Goal: Find specific page/section: Find specific page/section

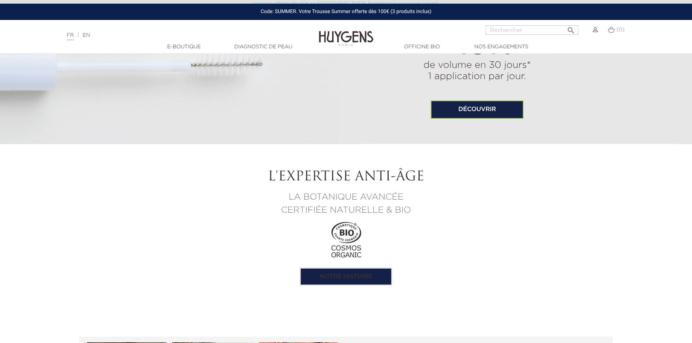
scroll to position [545, 0]
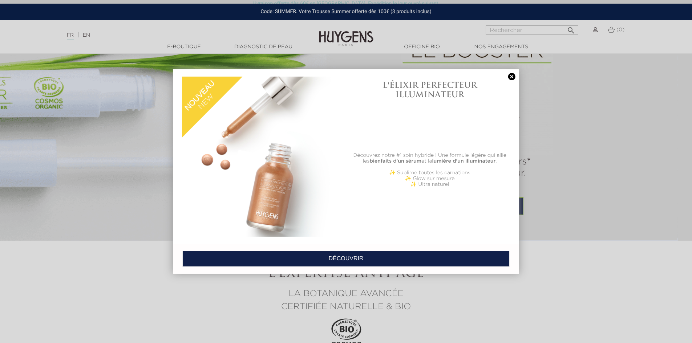
click at [513, 77] on link at bounding box center [512, 77] width 10 height 8
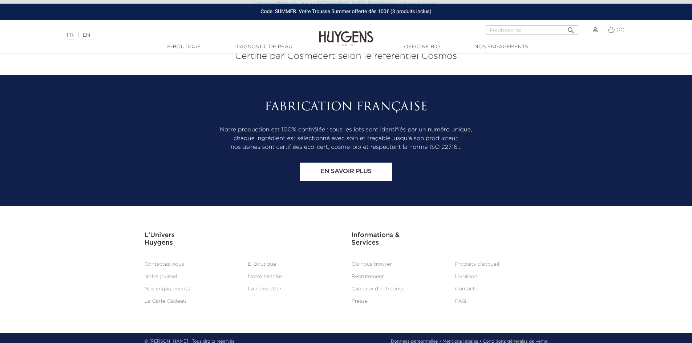
scroll to position [3022, 0]
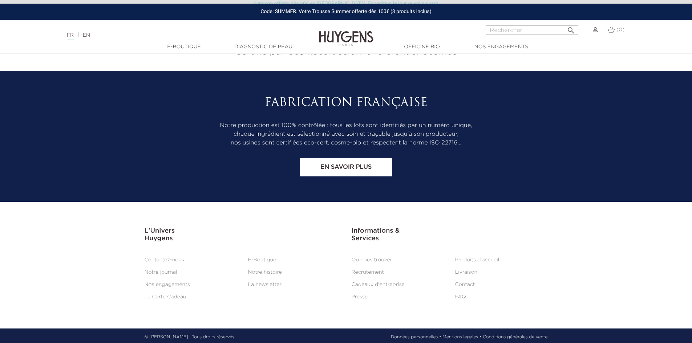
click at [367, 258] on link "Où nous trouver" at bounding box center [372, 260] width 41 height 5
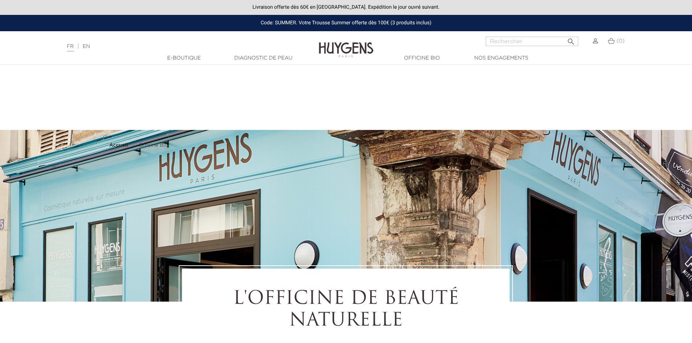
select select "FR"
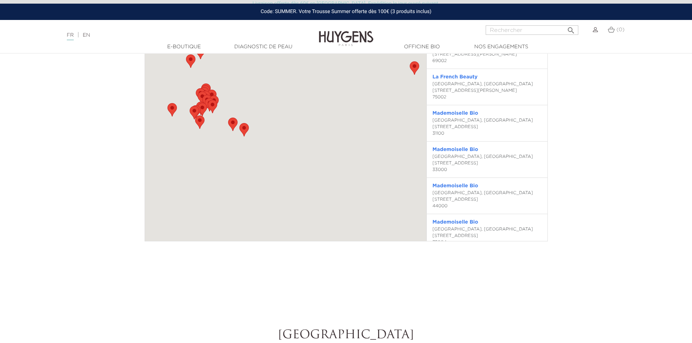
scroll to position [2092, 0]
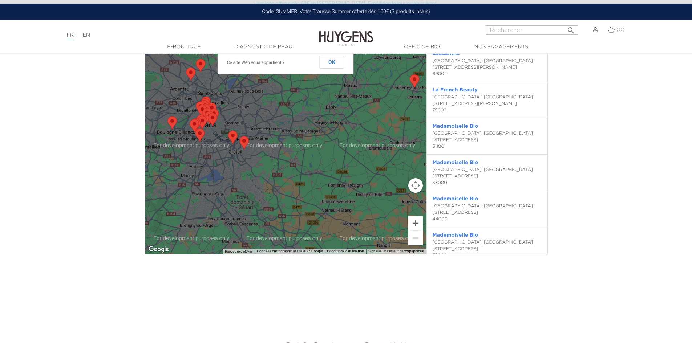
click at [413, 240] on button "Zoom arrière" at bounding box center [415, 238] width 15 height 15
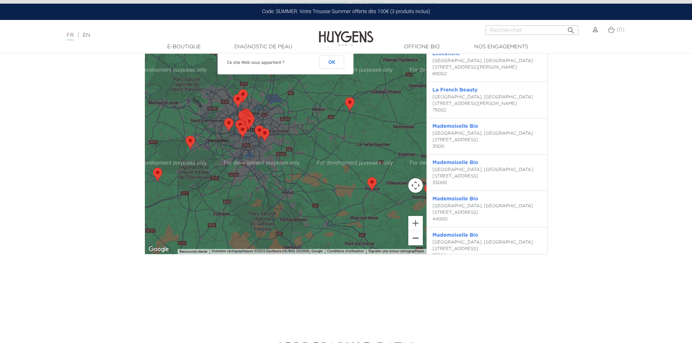
click at [414, 242] on button "Zoom arrière" at bounding box center [415, 238] width 15 height 15
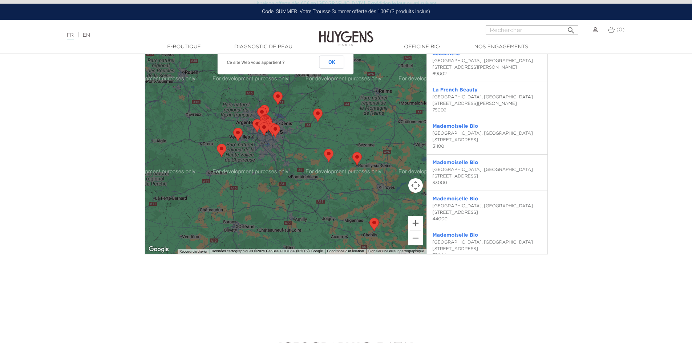
click at [194, 165] on div at bounding box center [286, 133] width 282 height 241
click at [412, 185] on button "Commandes de la caméra de la carte" at bounding box center [415, 185] width 15 height 15
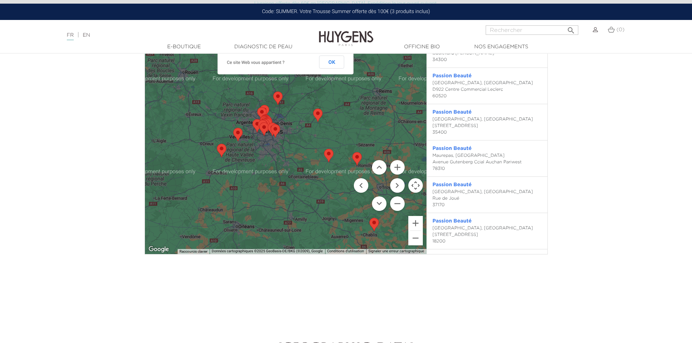
scroll to position [3431, 0]
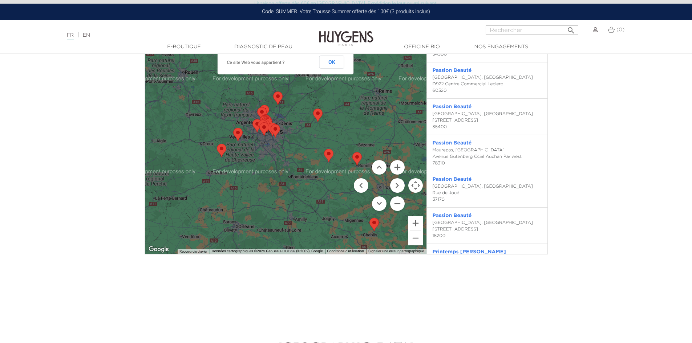
click at [258, 178] on div at bounding box center [286, 133] width 282 height 241
click at [259, 122] on area "Passion Beauté" at bounding box center [259, 122] width 0 height 0
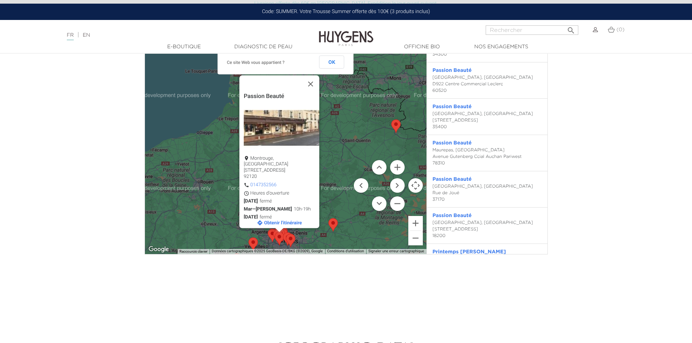
drag, startPoint x: 324, startPoint y: 151, endPoint x: 340, endPoint y: 210, distance: 61.3
click at [340, 210] on div "Passion Beauté Montrouge, France 85 Avenue de la République 92120 0147352566 He…" at bounding box center [286, 133] width 282 height 241
